Goal: Transaction & Acquisition: Purchase product/service

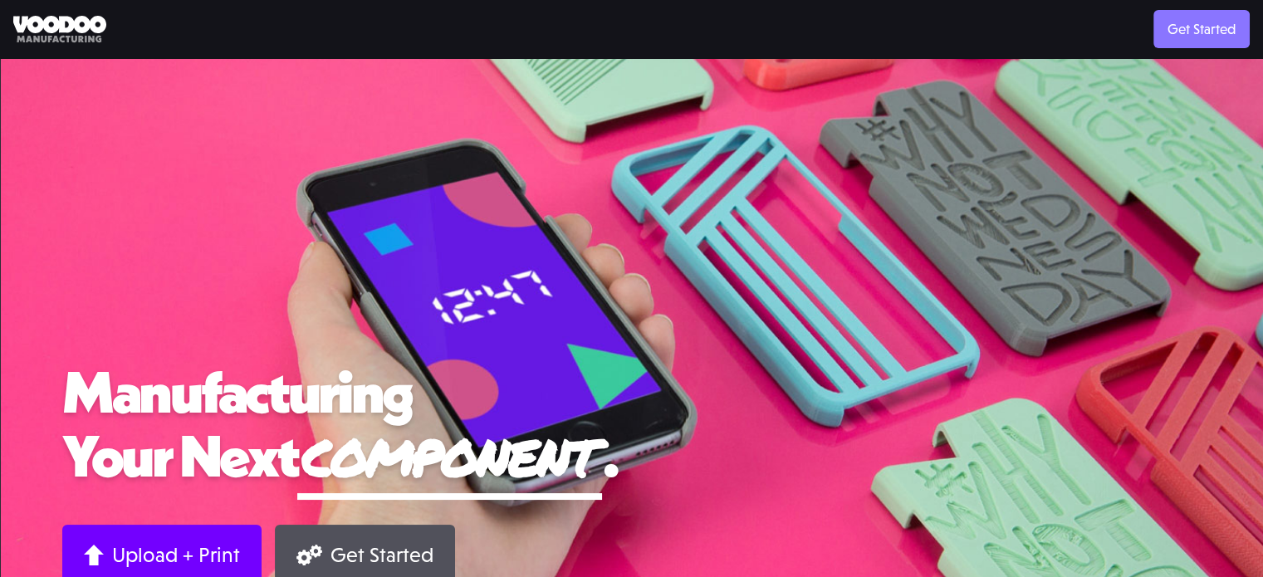
click at [1189, 42] on link "Get Started" at bounding box center [1202, 29] width 96 height 38
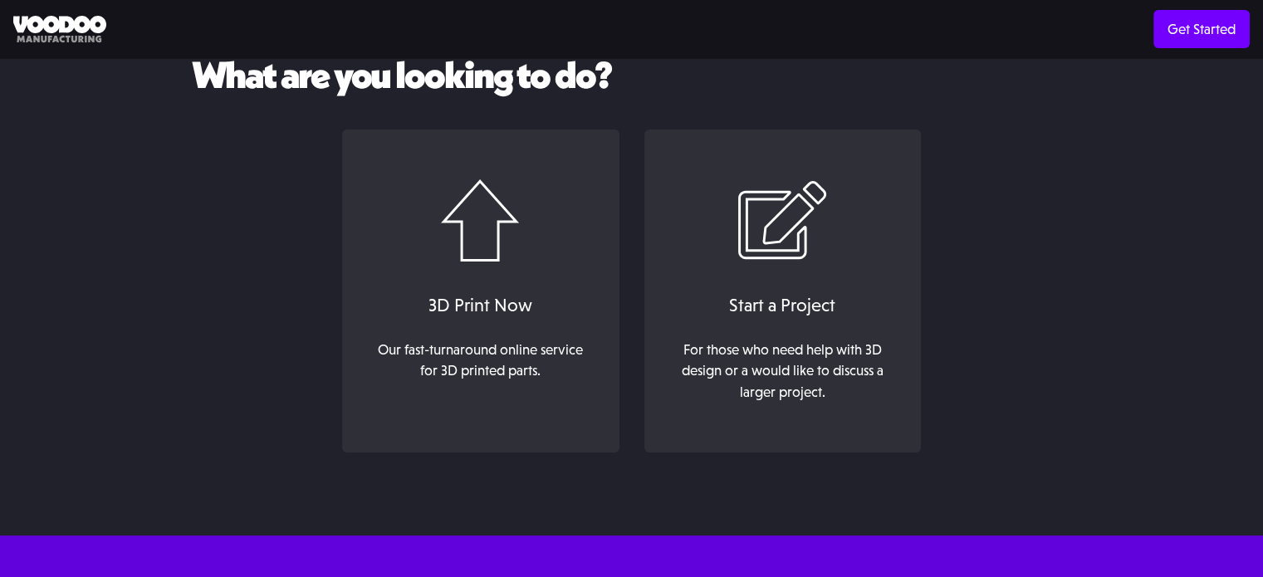
scroll to position [91, 0]
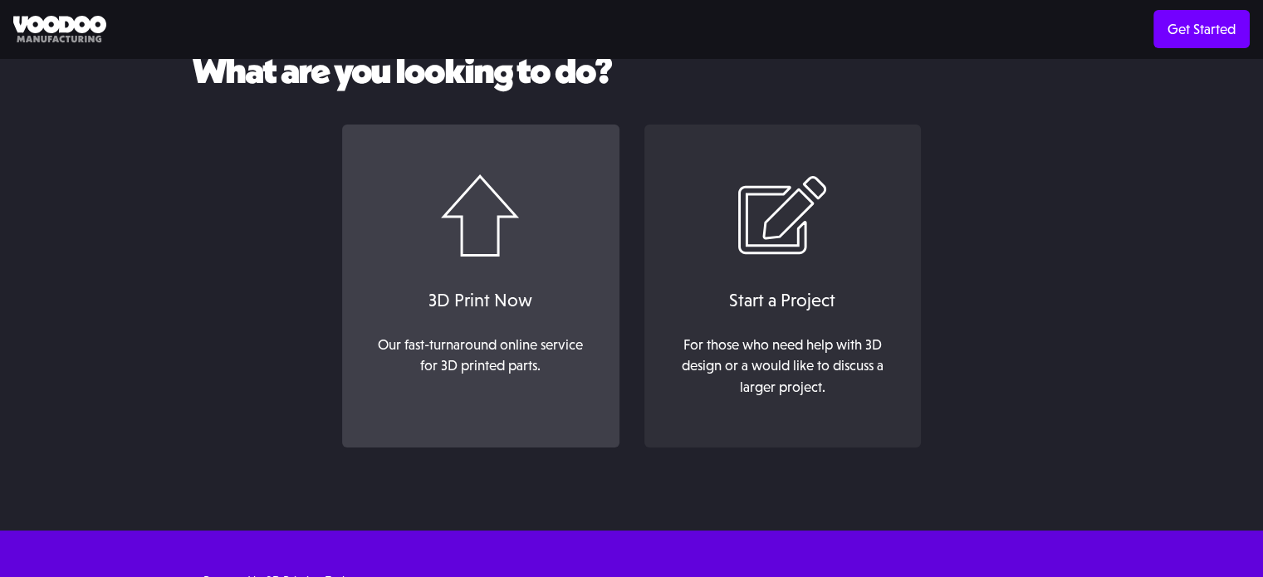
click at [475, 264] on link "3D Print Now Our fast-turnaround online service for 3D printed parts. ‍" at bounding box center [480, 287] width 277 height 324
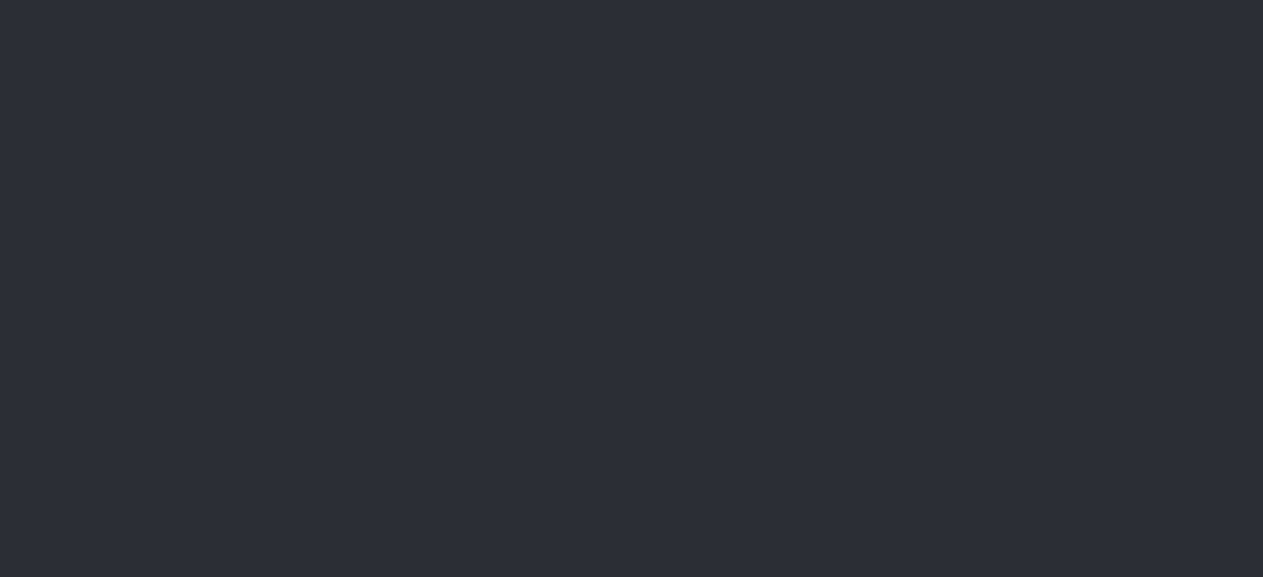
scroll to position [70, 0]
